Goal: Information Seeking & Learning: Learn about a topic

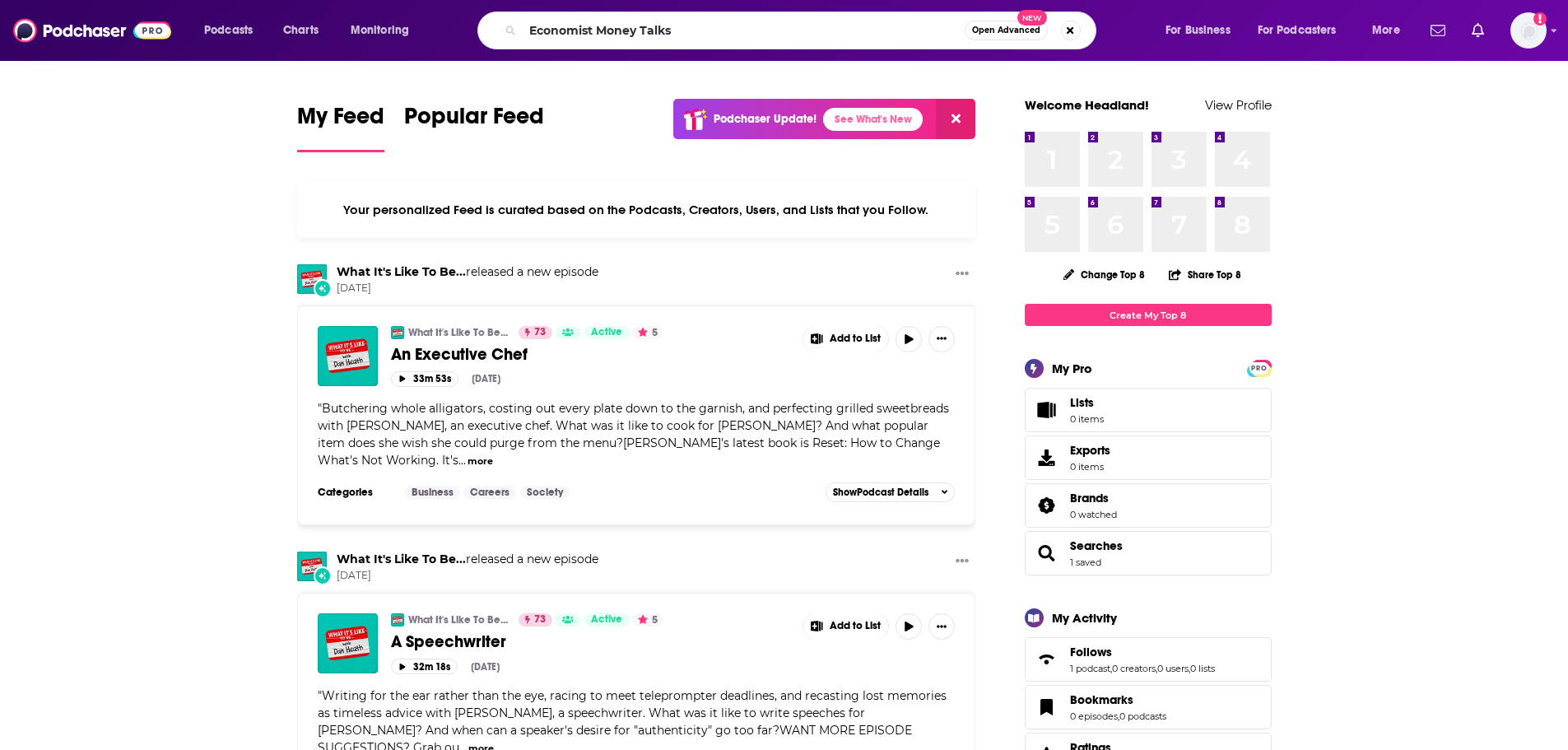
type input "Economist Money Talks"
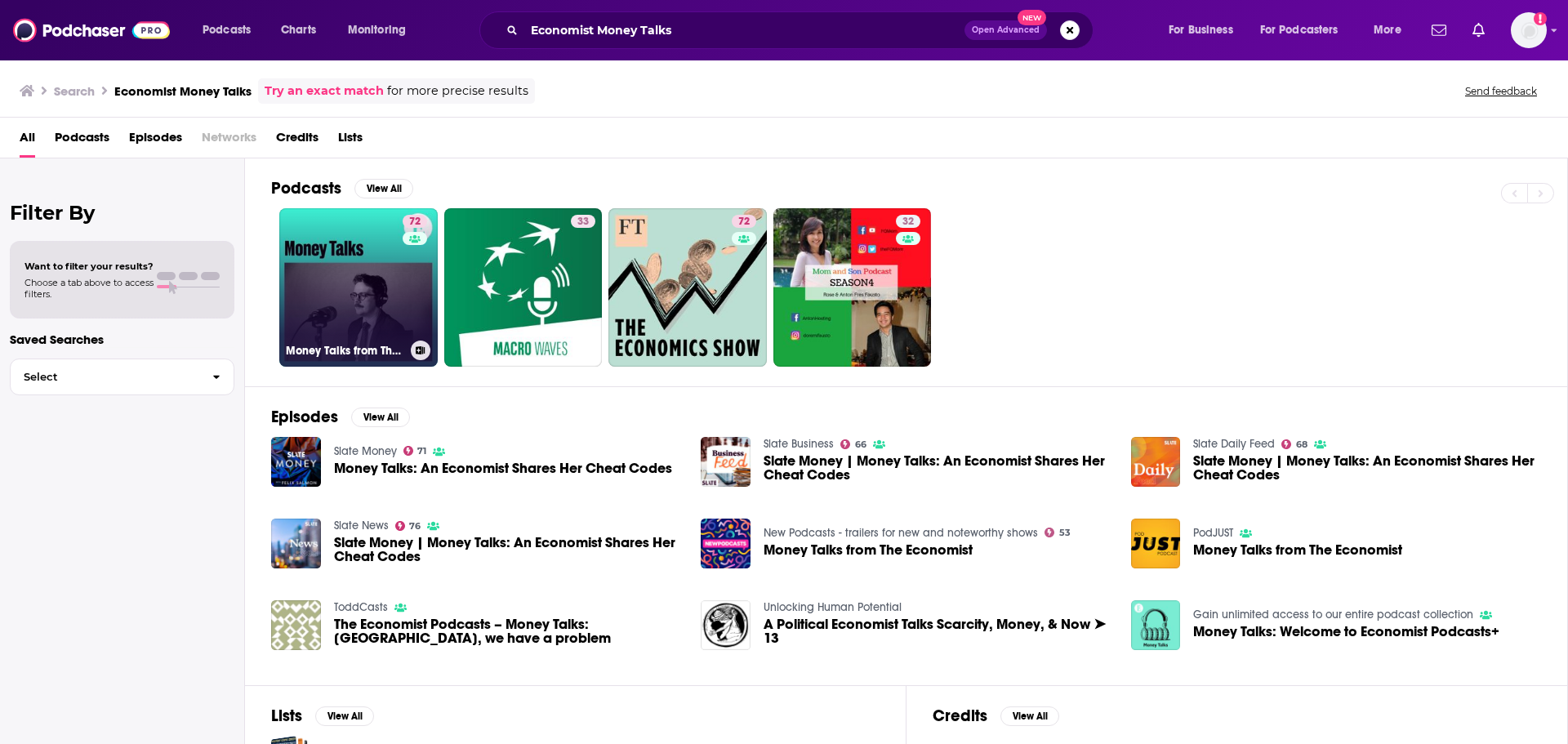
click at [376, 351] on h3 "Money Talks from The Economist" at bounding box center [345, 351] width 119 height 14
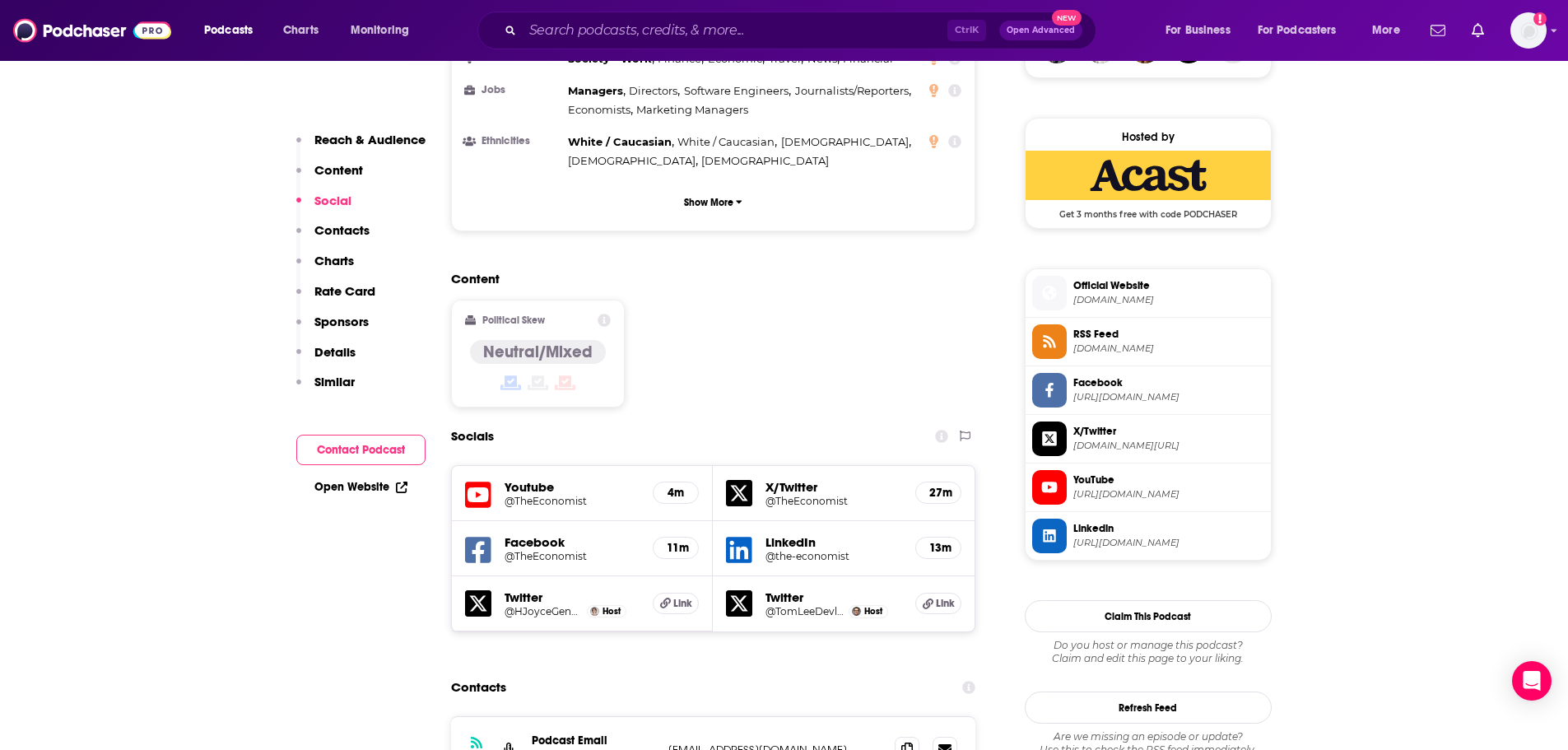
scroll to position [1235, 0]
